Goal: Information Seeking & Learning: Learn about a topic

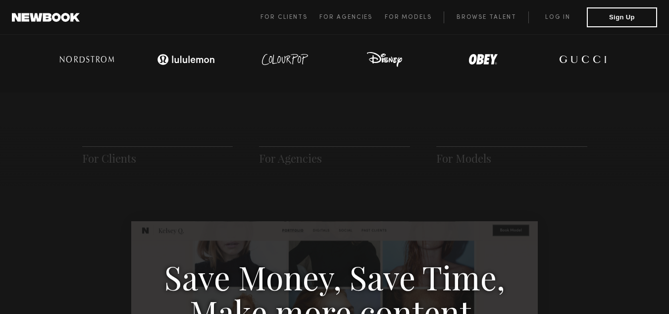
scroll to position [377, 0]
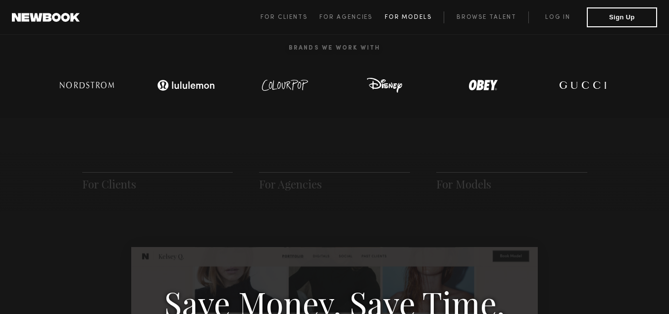
click at [408, 15] on span "For Models" at bounding box center [408, 17] width 47 height 6
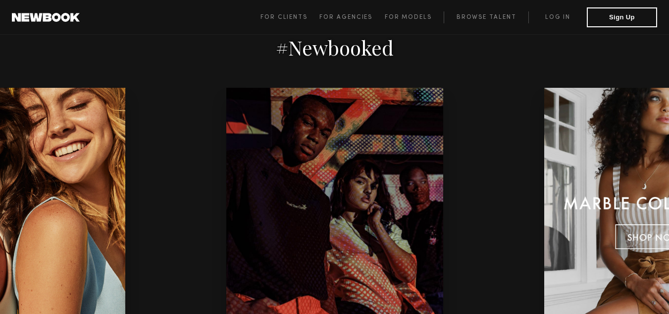
scroll to position [2058, 0]
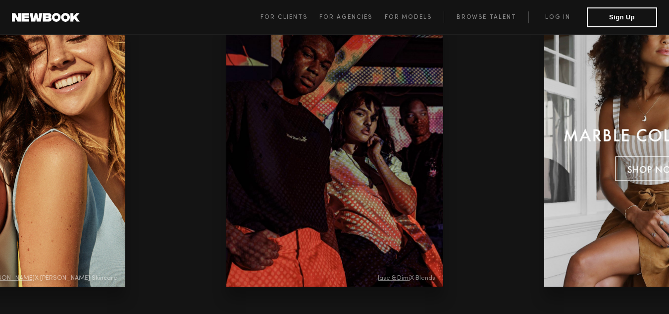
scroll to position [2132, 0]
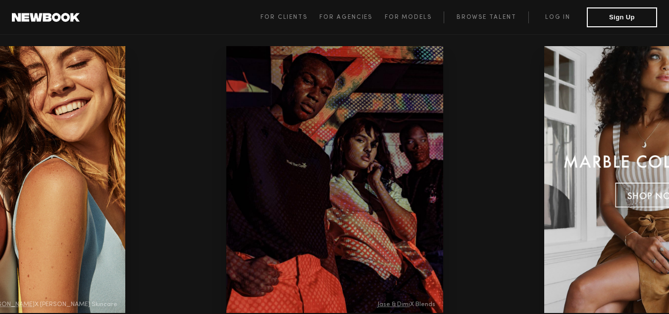
scroll to position [2090, 0]
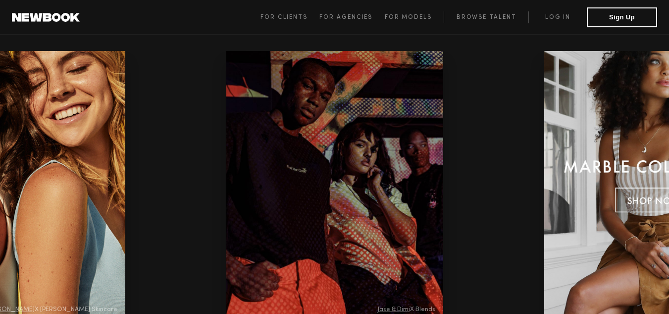
click at [461, 178] on div "Jase & Dimi X Blends Havilah X Everkin Kseniia & [PERSON_NAME] X Drybar Haleigh…" at bounding box center [335, 184] width 318 height 267
click at [505, 183] on div "Jase & Dimi X Blends Havilah X Everkin Kseniia & [PERSON_NAME] X Drybar Haleigh…" at bounding box center [334, 184] width 669 height 267
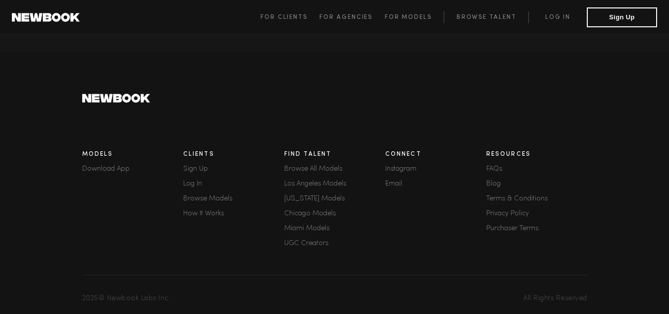
scroll to position [2808, 0]
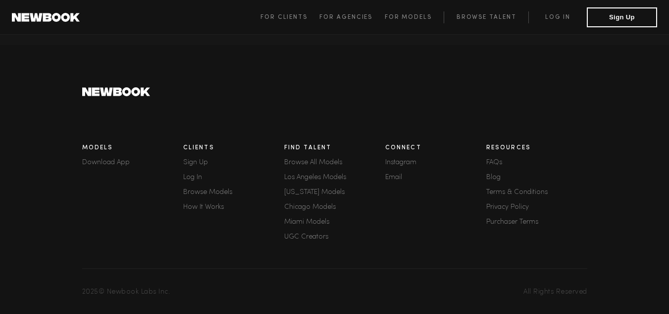
click at [493, 159] on link "FAQs" at bounding box center [537, 162] width 101 height 7
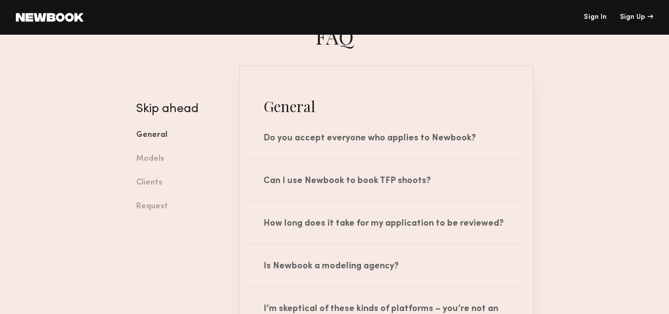
scroll to position [62, 0]
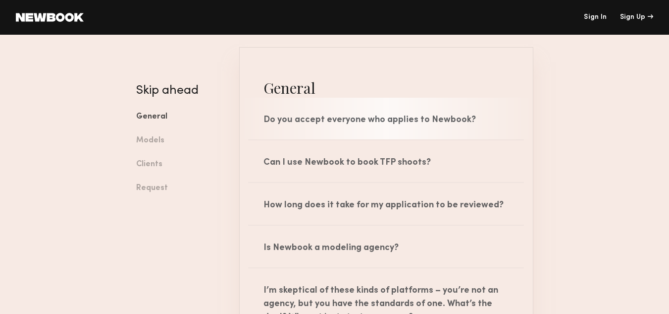
click at [413, 124] on div "Do you accept everyone who applies to Newbook?" at bounding box center [386, 119] width 293 height 42
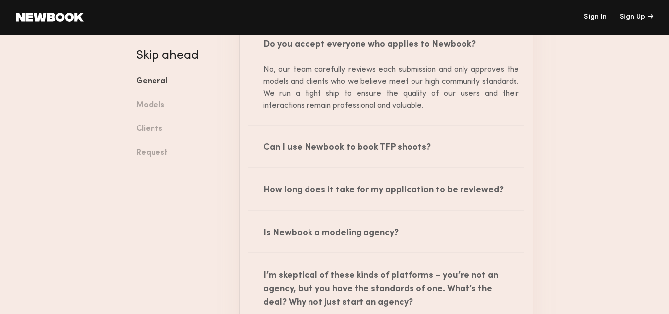
scroll to position [168, 0]
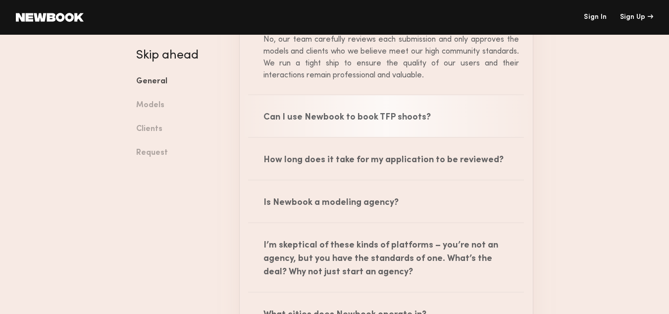
click at [424, 117] on div "Can I use Newbook to book TFP shoots?" at bounding box center [386, 116] width 293 height 42
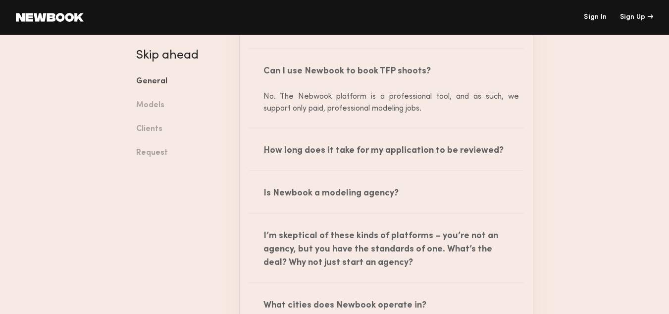
scroll to position [225, 0]
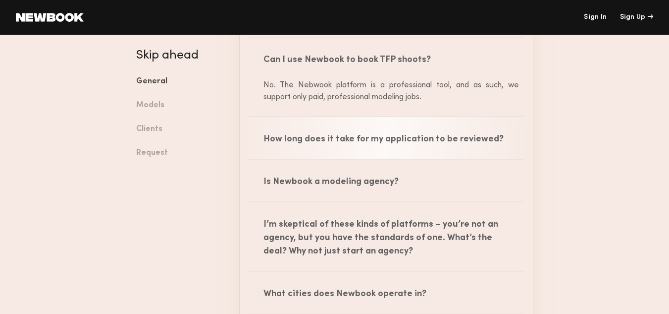
click at [416, 132] on div "How long does it take for my application to be reviewed?" at bounding box center [386, 138] width 293 height 42
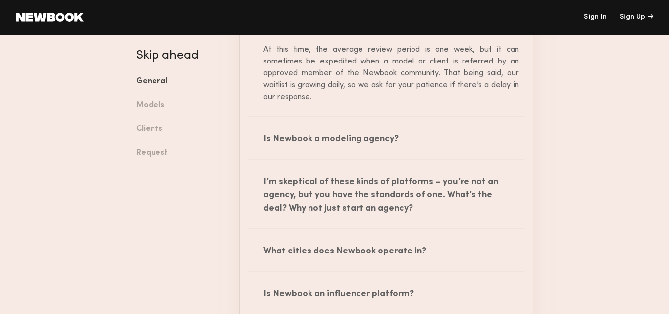
scroll to position [344, 0]
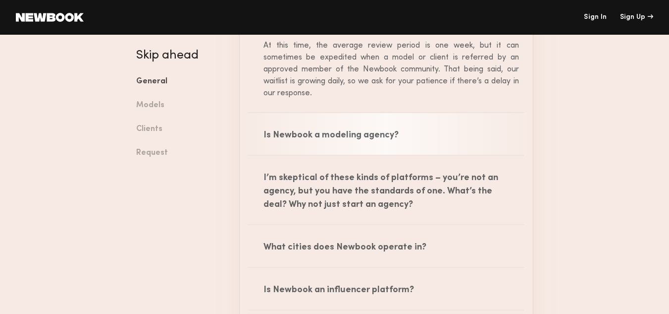
click at [351, 135] on div "Is Newbook a modeling agency?" at bounding box center [386, 134] width 293 height 42
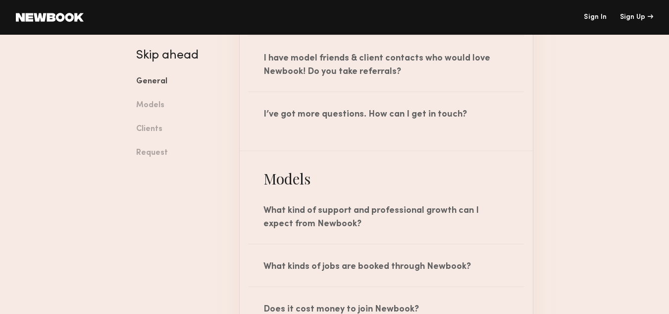
scroll to position [699, 0]
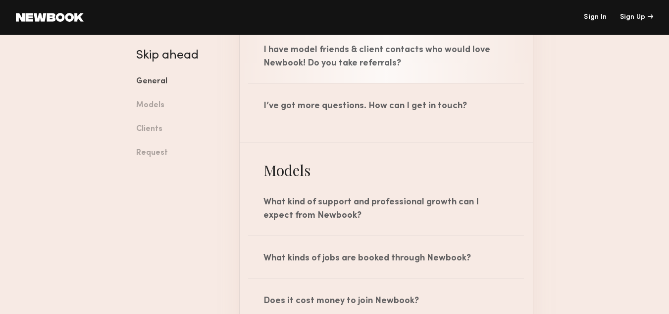
click at [406, 61] on div "I have model friends & client contacts who would love Newbook! Do you take refe…" at bounding box center [386, 55] width 293 height 55
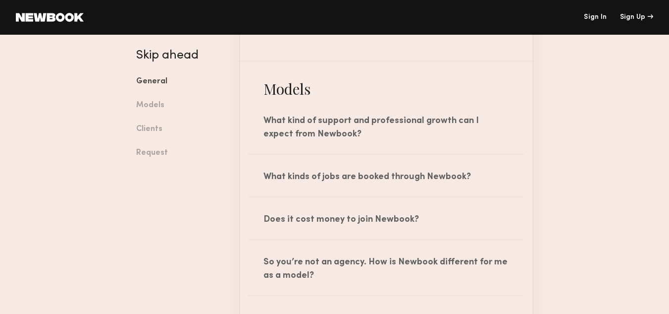
scroll to position [879, 0]
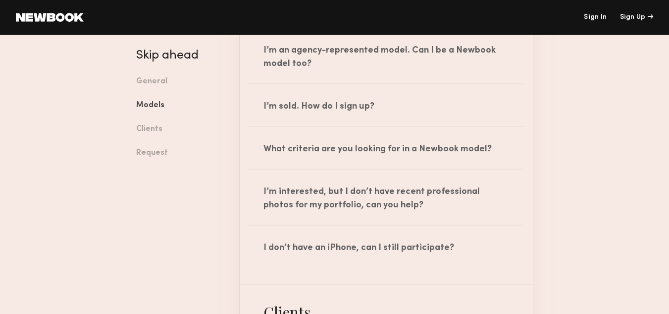
scroll to position [1146, 0]
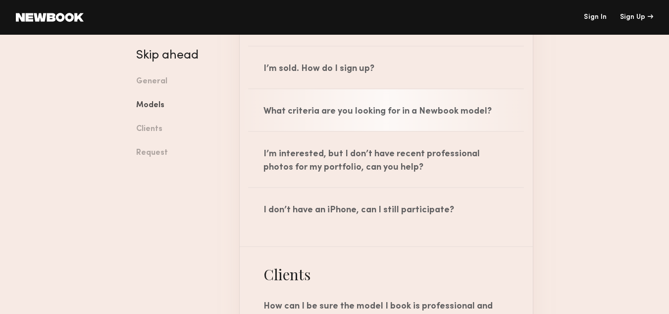
click at [405, 120] on div "What criteria are you looking for in a Newbook model?" at bounding box center [386, 110] width 293 height 42
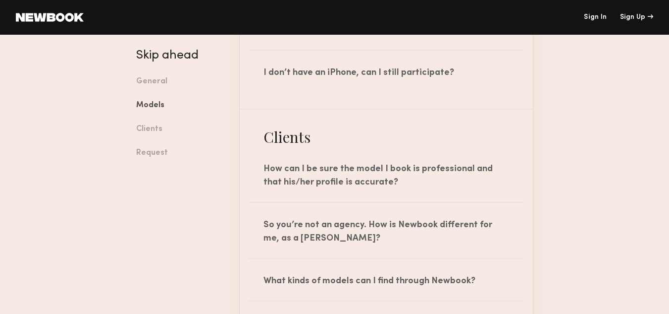
scroll to position [1389, 0]
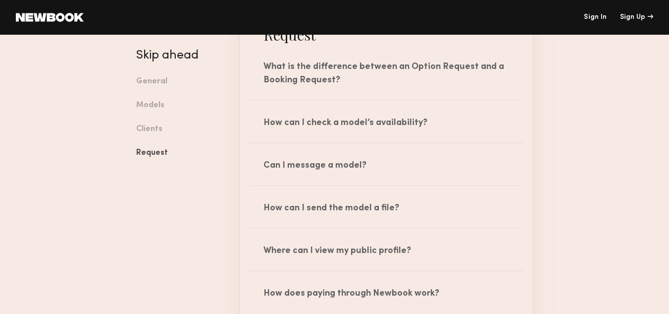
scroll to position [2277, 0]
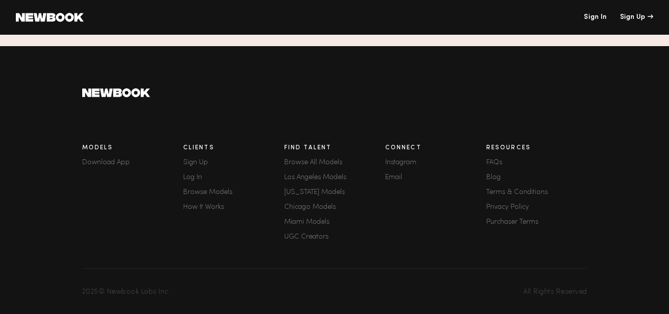
click at [314, 159] on link "Browse All Models" at bounding box center [334, 162] width 101 height 7
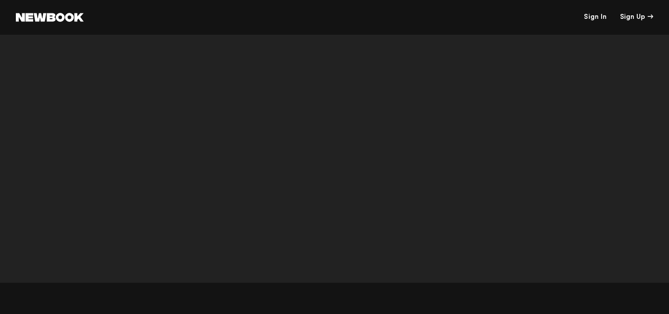
scroll to position [3556, 0]
